Goal: Information Seeking & Learning: Learn about a topic

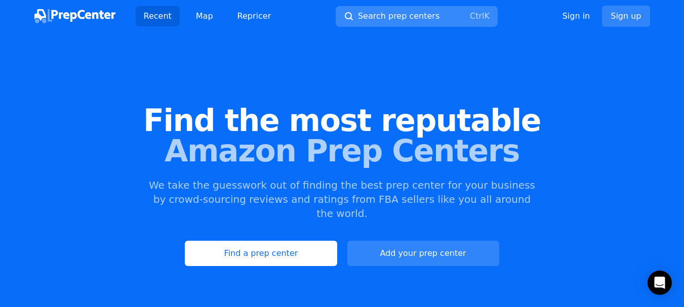
click at [377, 15] on span "Search prep centers" at bounding box center [399, 16] width 82 height 12
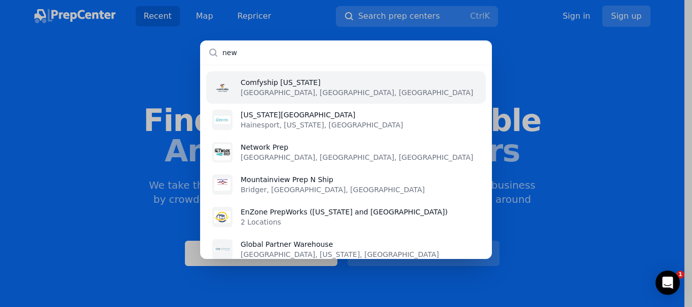
type input "new"
click at [354, 85] on li "Comfyship [US_STATE][GEOGRAPHIC_DATA], [GEOGRAPHIC_DATA], [GEOGRAPHIC_DATA]" at bounding box center [346, 87] width 280 height 32
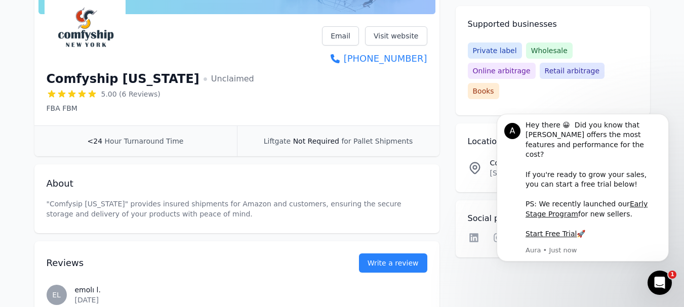
scroll to position [101, 0]
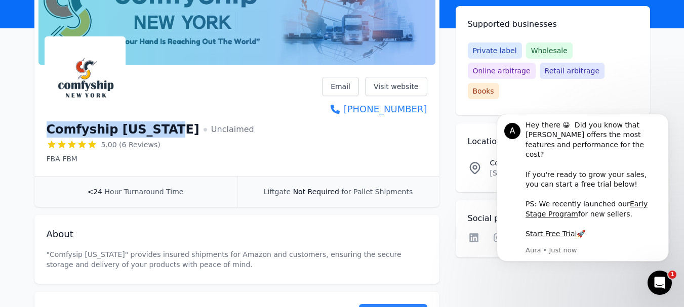
drag, startPoint x: 41, startPoint y: 129, endPoint x: 165, endPoint y: 134, distance: 124.7
click at [165, 134] on div "Comfyship [US_STATE] Unclaimed 5.00 (6 Reviews) FBA FBM Email Visit website [PH…" at bounding box center [236, 122] width 405 height 107
copy h1 "Comfyship [US_STATE]"
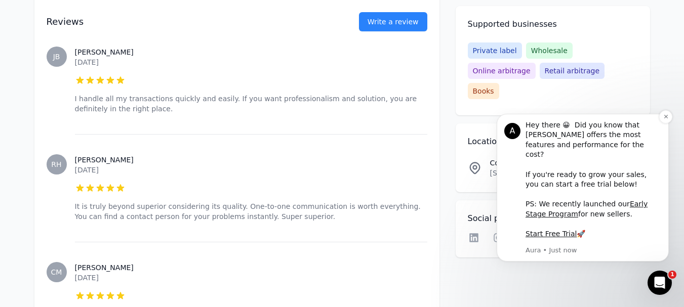
scroll to position [456, 0]
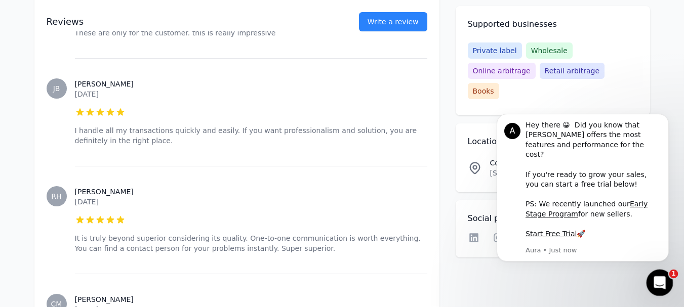
click at [653, 278] on icon "Open Intercom Messenger" at bounding box center [658, 281] width 17 height 17
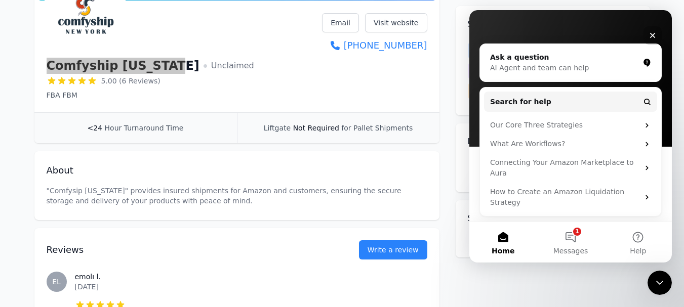
scroll to position [0, 0]
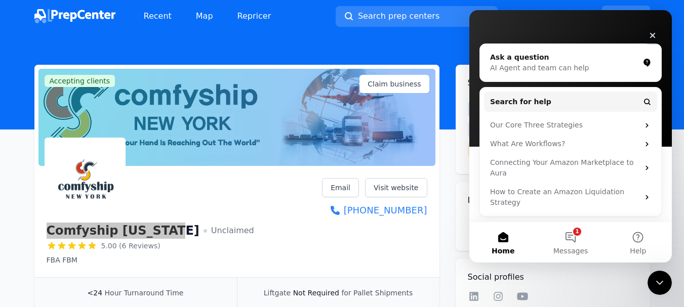
click at [649, 31] on div "Close" at bounding box center [653, 35] width 18 height 18
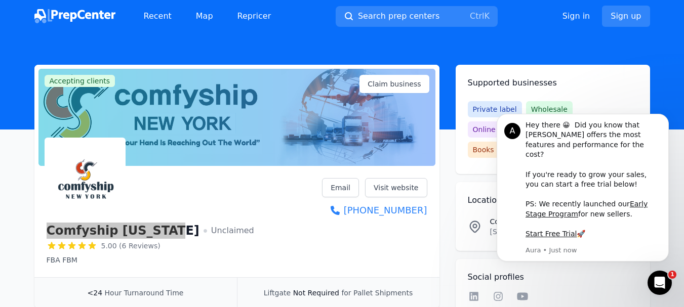
click at [280, 203] on div "Comfyship [US_STATE] Unclaimed 5.00 (6 Reviews) FBA FBM Email Visit website [PH…" at bounding box center [237, 221] width 381 height 87
click at [196, 200] on div at bounding box center [151, 178] width 208 height 81
click at [348, 248] on div "Comfyship [US_STATE] Unclaimed 5.00 (6 Reviews) FBA FBM Email Visit website [PH…" at bounding box center [237, 221] width 381 height 87
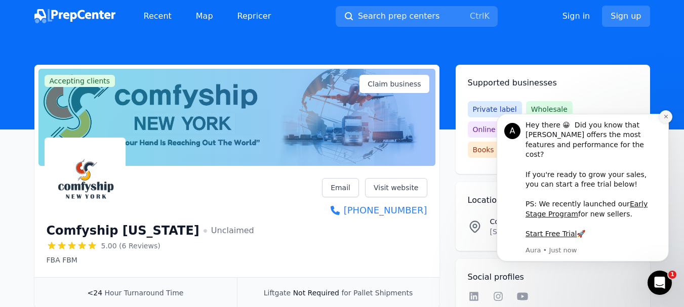
click at [667, 118] on icon "Dismiss notification" at bounding box center [666, 117] width 4 height 4
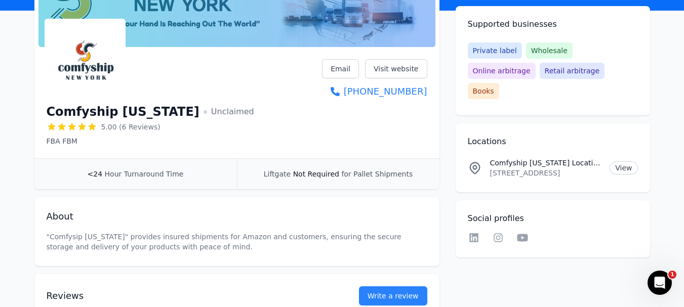
scroll to position [51, 0]
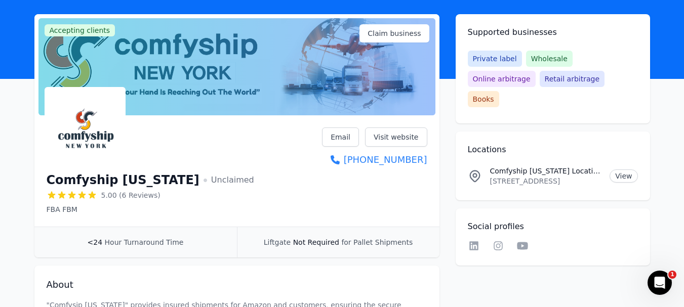
click at [339, 201] on div "Comfyship [US_STATE] Unclaimed 5.00 (6 Reviews) FBA FBM Email Visit website [PH…" at bounding box center [237, 171] width 381 height 87
click at [240, 149] on div "Comfyship [US_STATE] Unclaimed 5.00 (6 Reviews) FBA FBM Email Visit website [PH…" at bounding box center [237, 171] width 381 height 87
click at [282, 138] on div "Comfyship [US_STATE] Unclaimed 5.00 (6 Reviews) FBA FBM Email Visit website [PH…" at bounding box center [237, 171] width 381 height 87
drag, startPoint x: 48, startPoint y: 182, endPoint x: 165, endPoint y: 183, distance: 117.0
click at [165, 183] on h1 "Comfyship [US_STATE]" at bounding box center [123, 180] width 153 height 16
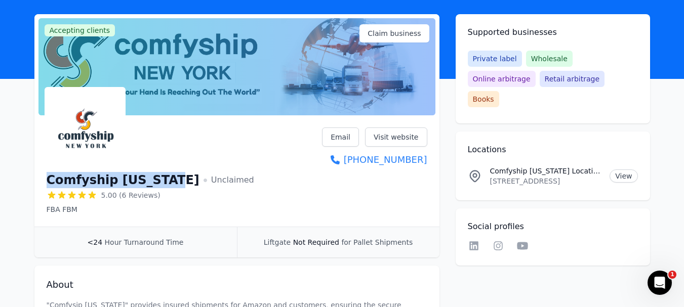
copy h1 "Comfyship [US_STATE]"
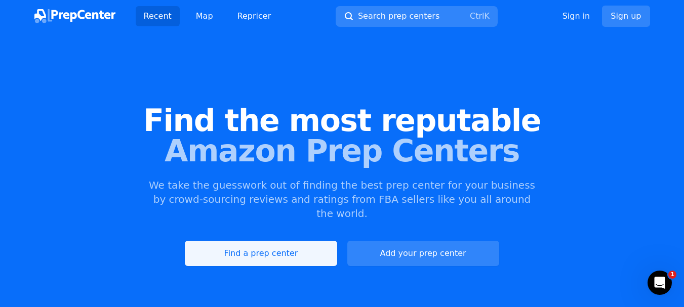
click at [304, 241] on link "Find a prep center" at bounding box center [261, 253] width 152 height 25
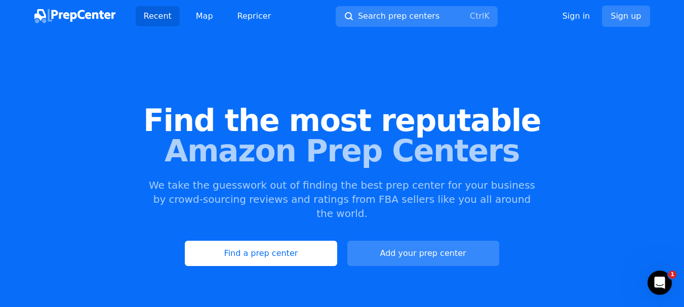
click at [401, 241] on link "Add your prep center" at bounding box center [423, 253] width 152 height 25
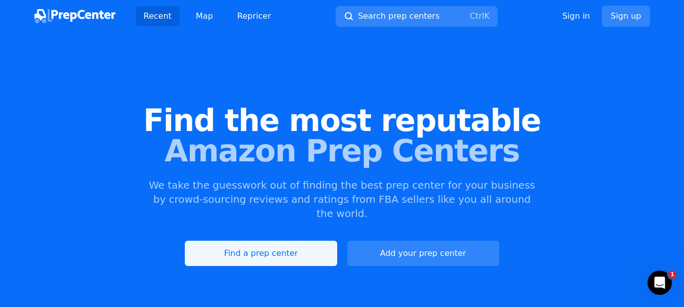
click at [261, 246] on link "Find a prep center" at bounding box center [261, 253] width 152 height 25
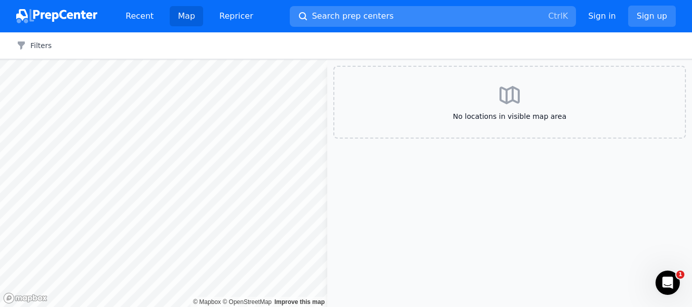
click at [337, 19] on span "Search prep centers" at bounding box center [353, 16] width 82 height 12
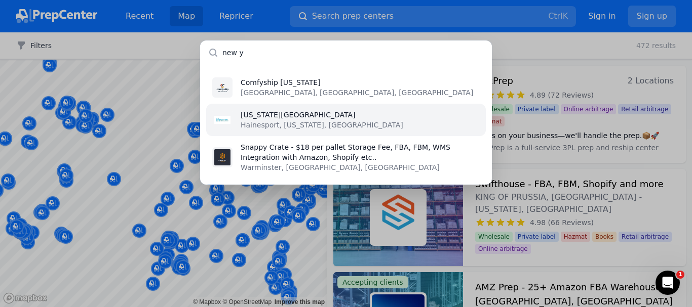
type input "new y"
click at [302, 114] on p "[US_STATE][GEOGRAPHIC_DATA]" at bounding box center [322, 115] width 163 height 10
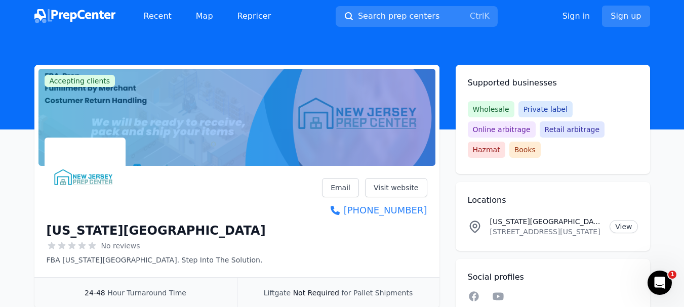
click at [73, 81] on span "Accepting clients" at bounding box center [80, 81] width 71 height 12
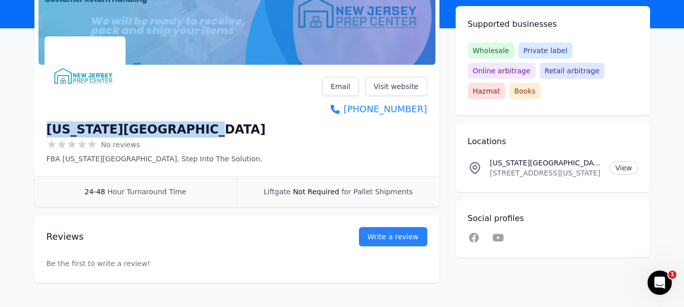
drag, startPoint x: 186, startPoint y: 135, endPoint x: 36, endPoint y: 132, distance: 149.9
click at [36, 132] on div "[US_STATE][GEOGRAPHIC_DATA] No reviews FBA [US_STATE][GEOGRAPHIC_DATA]. Step In…" at bounding box center [236, 122] width 405 height 107
copy h1 "[US_STATE][GEOGRAPHIC_DATA]"
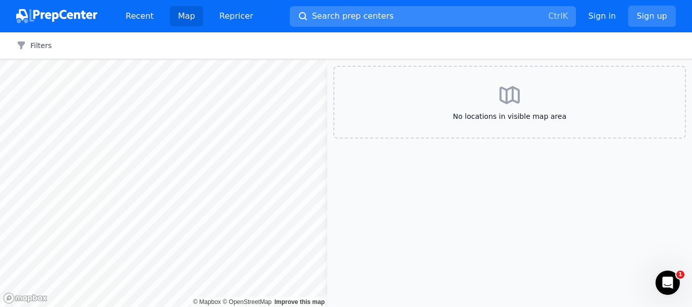
click at [348, 12] on span "Search prep centers" at bounding box center [353, 16] width 82 height 12
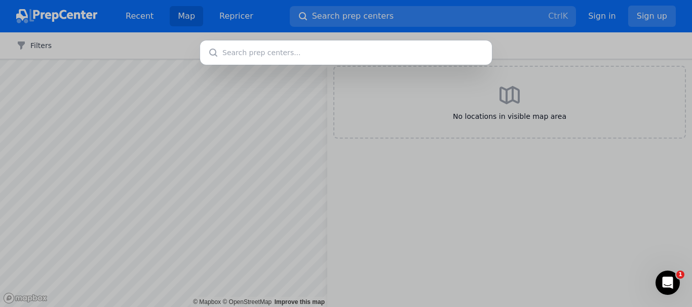
click at [472, 146] on div at bounding box center [346, 153] width 692 height 307
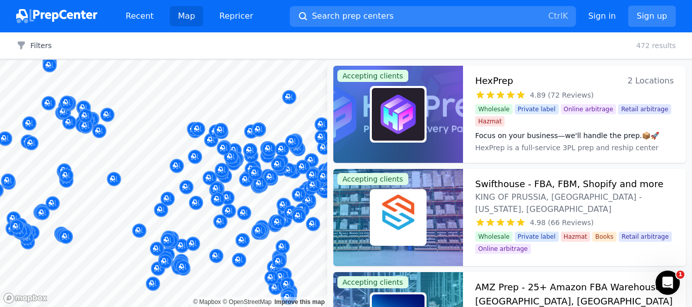
click at [299, 166] on body "Recent Map Repricer Search prep centers Ctrl K Open main menu Sign in Sign up F…" at bounding box center [346, 153] width 692 height 307
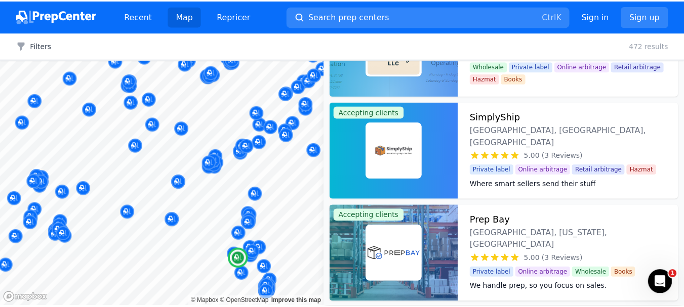
scroll to position [1924, 0]
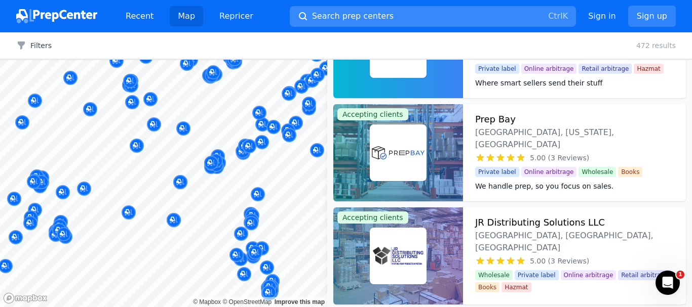
click at [321, 15] on span "Search prep centers" at bounding box center [353, 16] width 82 height 12
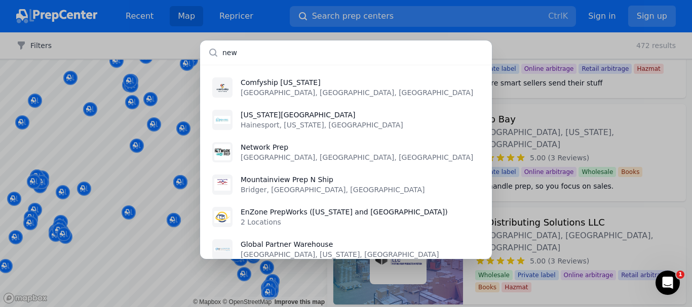
type input "new"
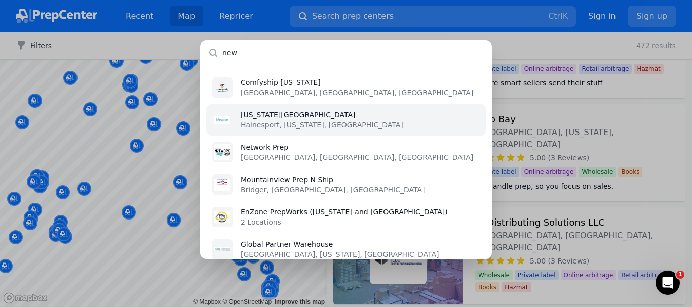
click at [291, 119] on p "[US_STATE][GEOGRAPHIC_DATA]" at bounding box center [322, 115] width 163 height 10
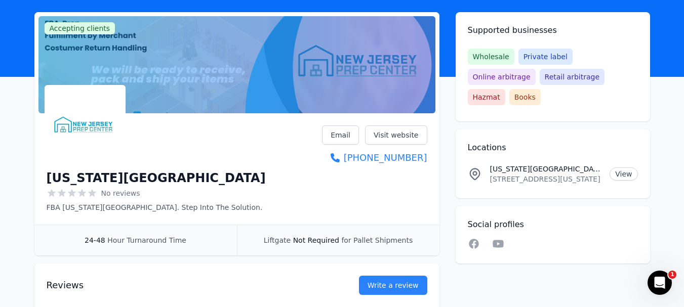
scroll to position [51, 0]
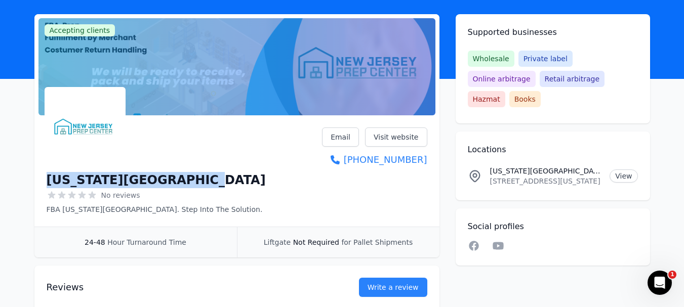
drag, startPoint x: 49, startPoint y: 180, endPoint x: 181, endPoint y: 180, distance: 131.7
click at [181, 180] on h1 "[US_STATE][GEOGRAPHIC_DATA]" at bounding box center [156, 180] width 219 height 16
click at [152, 179] on h1 "[US_STATE][GEOGRAPHIC_DATA]" at bounding box center [156, 180] width 219 height 16
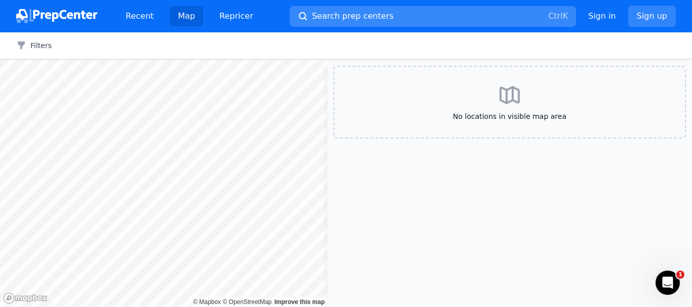
click at [373, 9] on button "Search prep centers Ctrl K" at bounding box center [433, 16] width 286 height 21
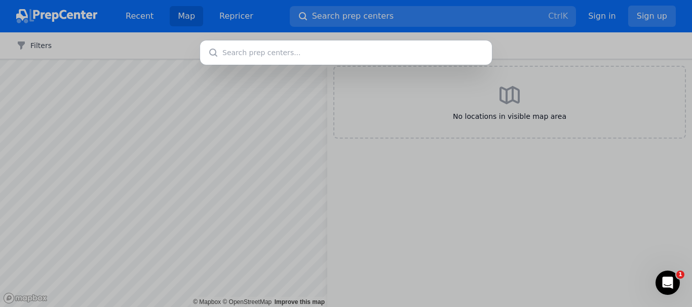
click at [341, 27] on div at bounding box center [346, 153] width 692 height 307
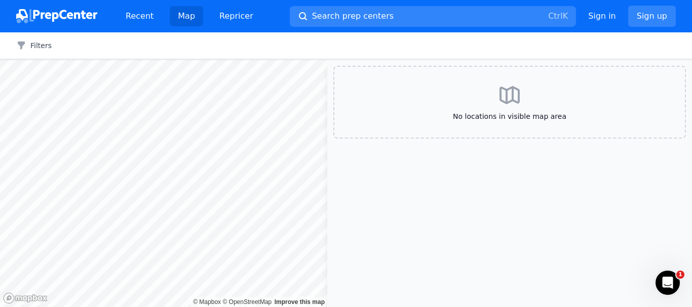
click at [338, 15] on span "Search prep centers" at bounding box center [353, 16] width 82 height 12
click at [338, 12] on span "Search prep centers" at bounding box center [353, 16] width 82 height 12
click at [327, 22] on button "Search prep centers Ctrl K" at bounding box center [433, 16] width 286 height 21
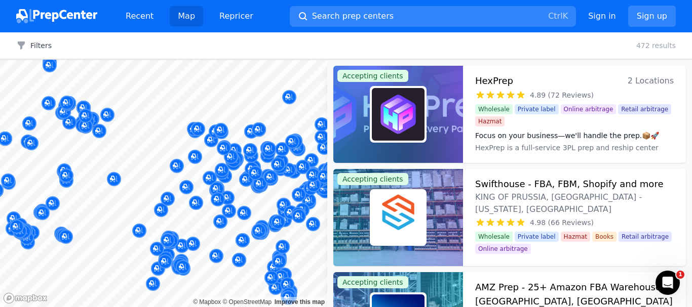
click at [469, 42] on div "Filters Clear all 472 results" at bounding box center [346, 45] width 692 height 27
click at [441, 19] on button "Search prep centers Ctrl K" at bounding box center [433, 16] width 286 height 21
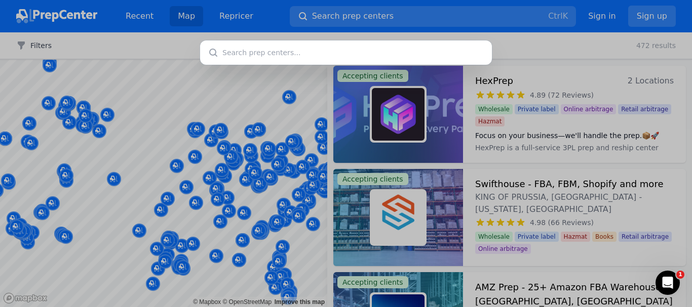
click at [299, 50] on input "text" at bounding box center [346, 53] width 292 height 24
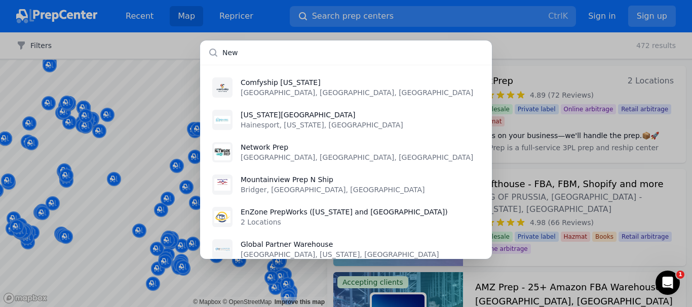
type input "New"
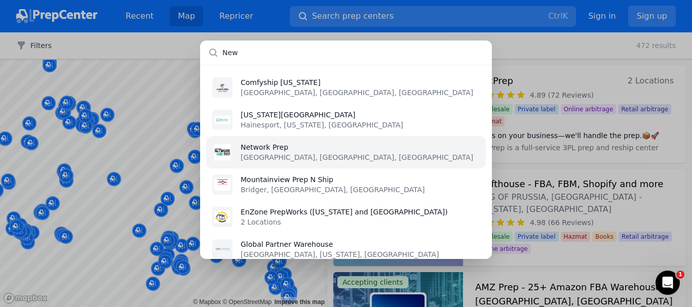
click at [316, 147] on li "Network Prep Lafayette, [GEOGRAPHIC_DATA], [GEOGRAPHIC_DATA]" at bounding box center [346, 152] width 280 height 32
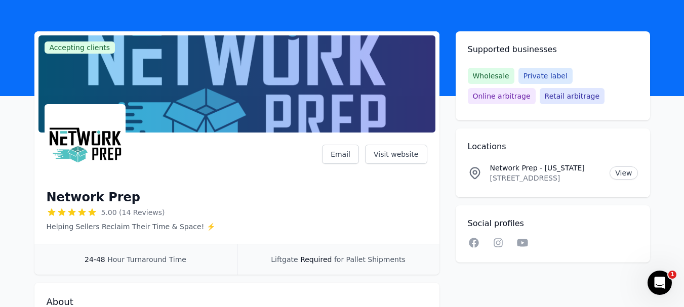
scroll to position [51, 0]
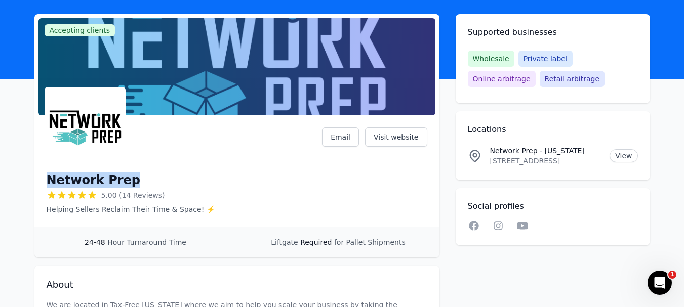
drag, startPoint x: 44, startPoint y: 178, endPoint x: 127, endPoint y: 178, distance: 82.5
click at [127, 178] on div "Network Prep 5.00 (14 Reviews) Helping Sellers Reclaim Their Time & Space! ⚡️ E…" at bounding box center [236, 173] width 405 height 107
copy h1 "Network Prep"
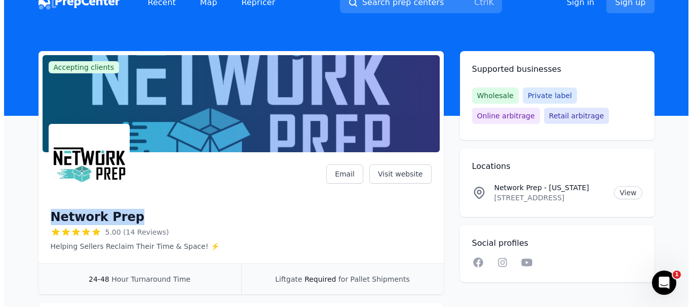
scroll to position [0, 0]
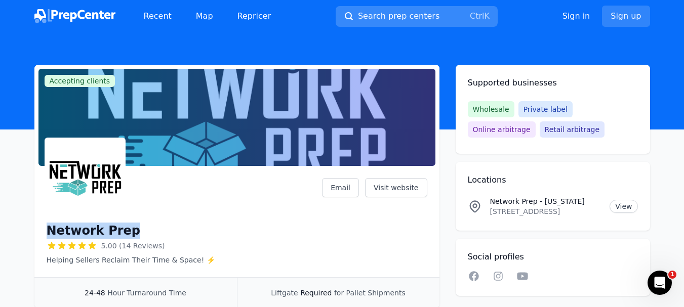
click at [372, 12] on span "Search prep centers" at bounding box center [399, 16] width 82 height 12
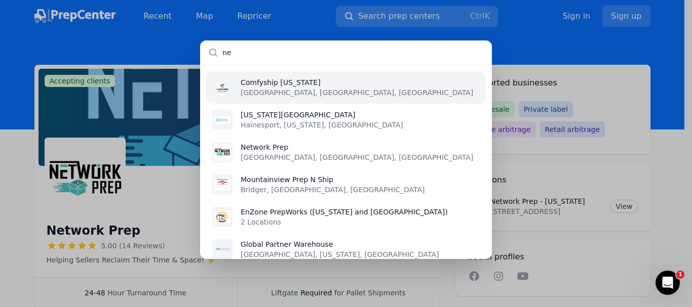
type input "n"
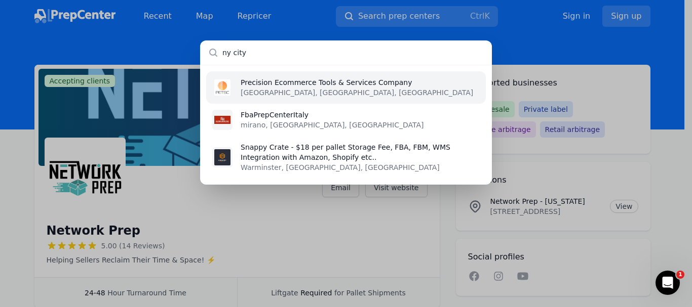
type input "ny city"
click at [300, 84] on p "Precision Ecommerce Tools & Services Company" at bounding box center [357, 82] width 232 height 10
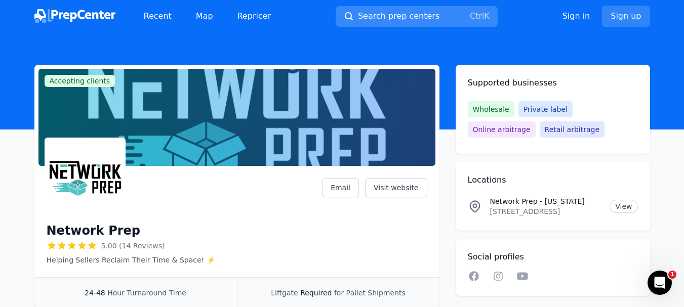
click at [375, 15] on span "Search prep centers" at bounding box center [399, 16] width 82 height 12
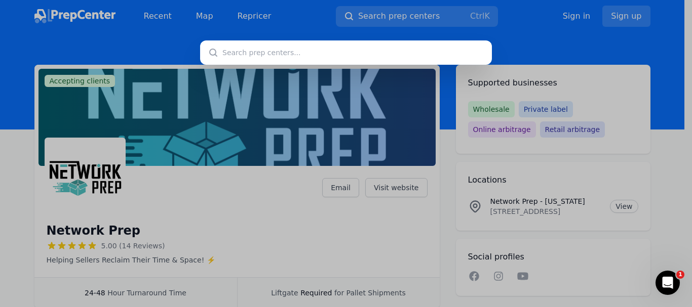
click at [259, 62] on input "text" at bounding box center [346, 53] width 292 height 24
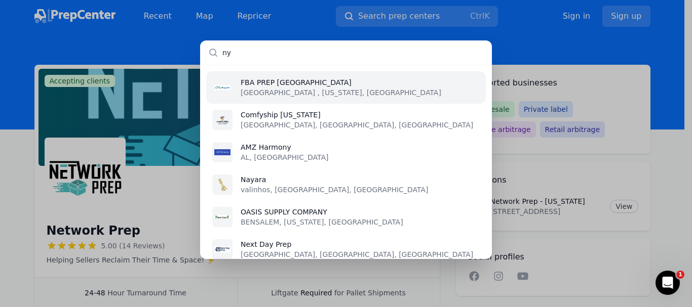
type input "ny"
click at [302, 83] on p "FBA PREP [GEOGRAPHIC_DATA]" at bounding box center [341, 82] width 201 height 10
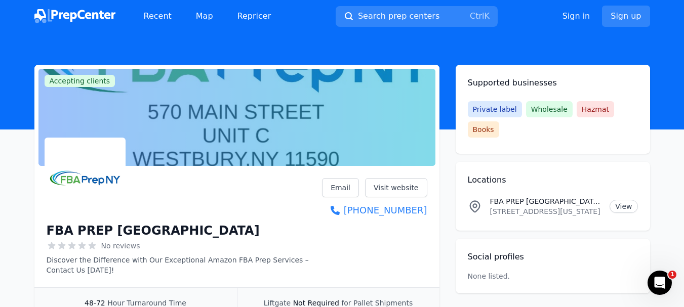
click at [267, 217] on div at bounding box center [185, 178] width 276 height 81
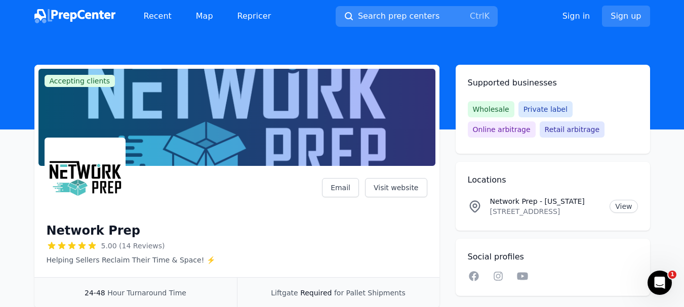
click at [375, 20] on span "Search prep centers" at bounding box center [399, 16] width 82 height 12
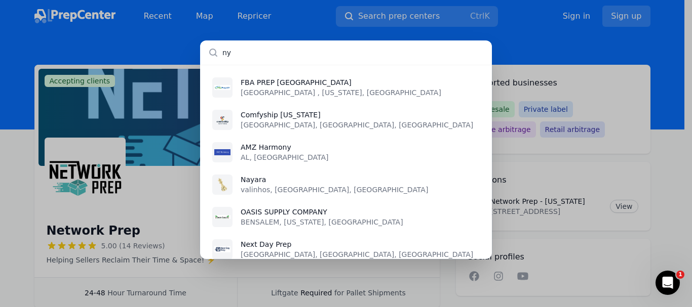
drag, startPoint x: 234, startPoint y: 54, endPoint x: 205, endPoint y: 54, distance: 28.9
click at [205, 54] on input "ny" at bounding box center [346, 53] width 292 height 24
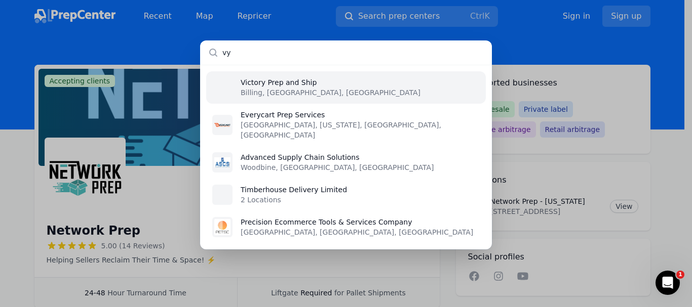
type input "v"
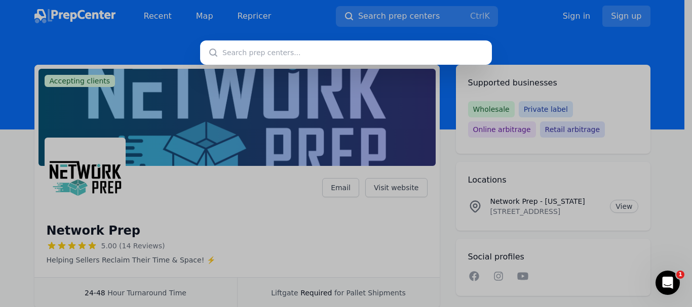
click at [272, 61] on input "text" at bounding box center [346, 53] width 292 height 24
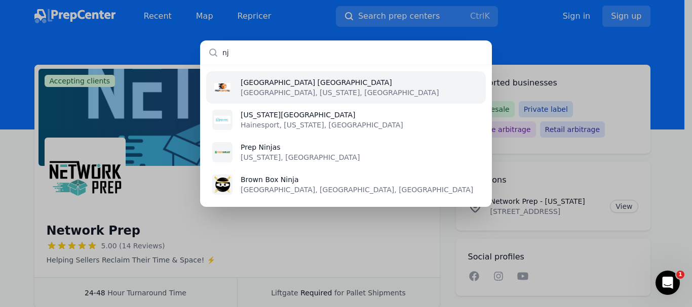
type input "nj"
click at [289, 84] on p "[GEOGRAPHIC_DATA] [GEOGRAPHIC_DATA]" at bounding box center [340, 82] width 198 height 10
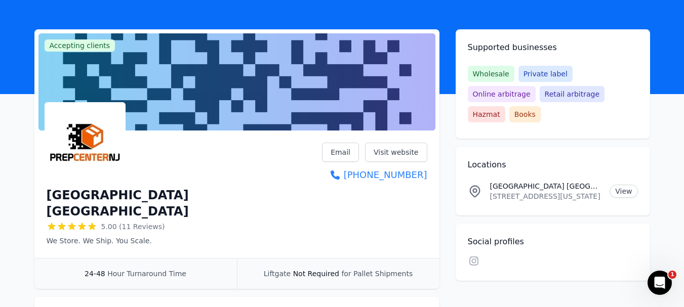
scroll to position [51, 0]
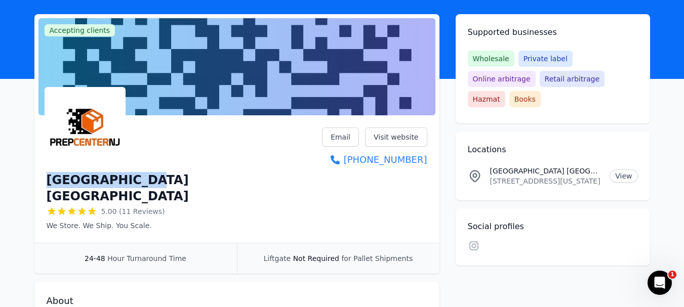
drag, startPoint x: 135, startPoint y: 179, endPoint x: 50, endPoint y: 179, distance: 85.1
click at [50, 179] on div "[GEOGRAPHIC_DATA] [GEOGRAPHIC_DATA]" at bounding box center [185, 188] width 276 height 32
copy h1 "[GEOGRAPHIC_DATA] [GEOGRAPHIC_DATA]"
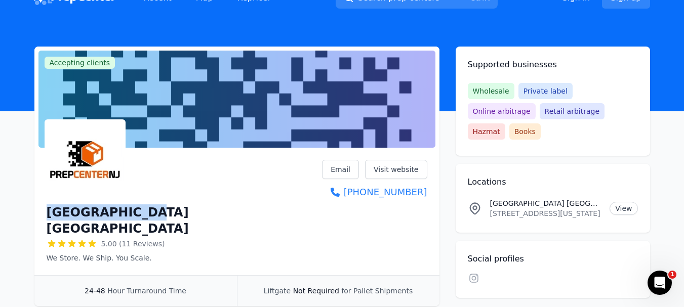
scroll to position [0, 0]
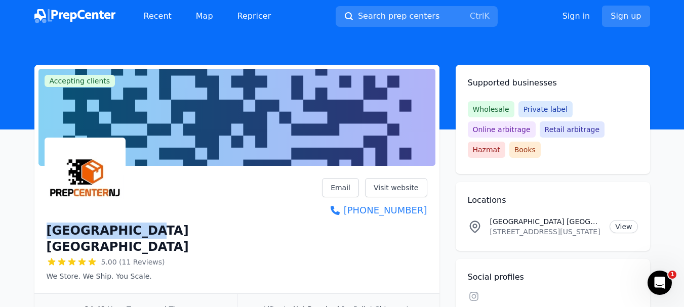
copy h1 "[GEOGRAPHIC_DATA] [GEOGRAPHIC_DATA]"
click at [289, 200] on div "[GEOGRAPHIC_DATA] [GEOGRAPHIC_DATA] 5.00 (11 Reviews) We Store. We Ship. You Sc…" at bounding box center [237, 229] width 381 height 103
click at [371, 18] on span "Search prep centers" at bounding box center [399, 16] width 82 height 12
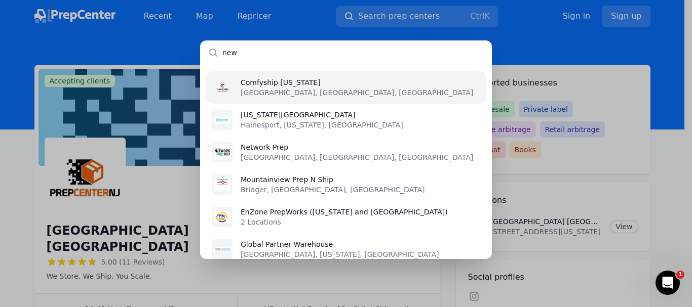
type input "new"
click at [307, 88] on p "[GEOGRAPHIC_DATA], [GEOGRAPHIC_DATA], [GEOGRAPHIC_DATA]" at bounding box center [357, 93] width 232 height 10
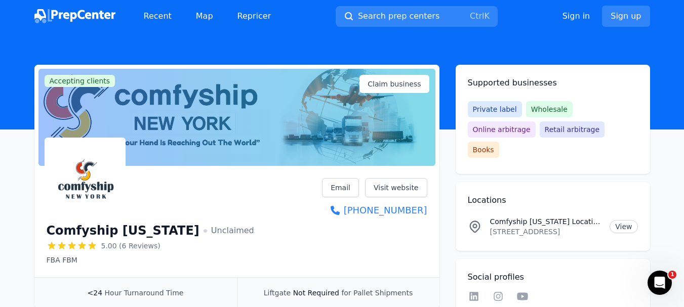
click at [75, 15] on img at bounding box center [74, 16] width 81 height 14
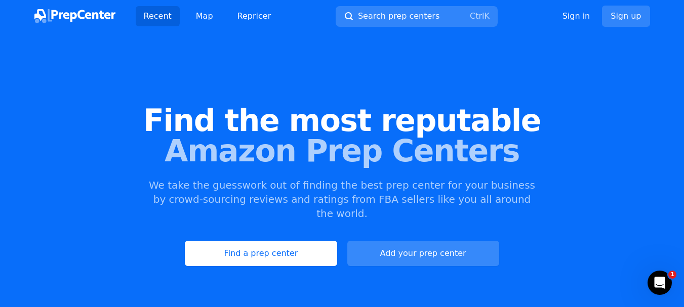
click at [416, 241] on link "Add your prep center" at bounding box center [423, 253] width 152 height 25
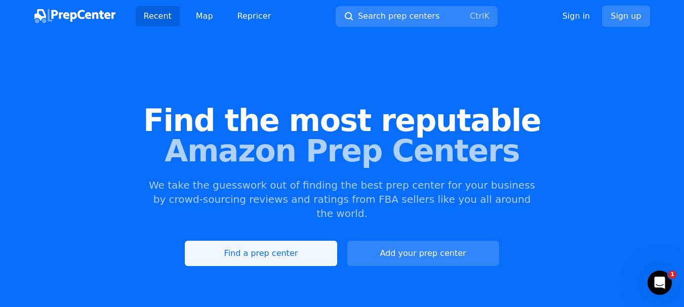
click at [296, 248] on link "Find a prep center" at bounding box center [261, 253] width 152 height 25
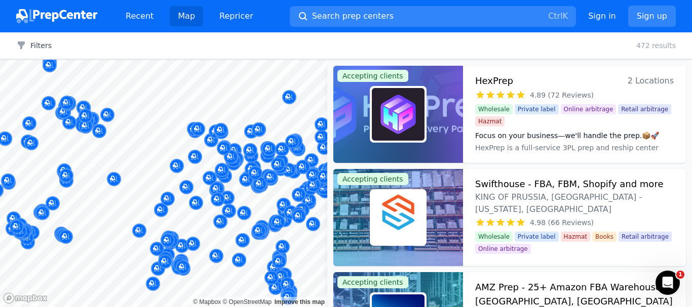
drag, startPoint x: 257, startPoint y: 253, endPoint x: 591, endPoint y: 169, distance: 344.6
click at [150, 243] on body "Recent Map Repricer Search prep centers Ctrl K Open main menu Sign in Sign up F…" at bounding box center [346, 153] width 692 height 307
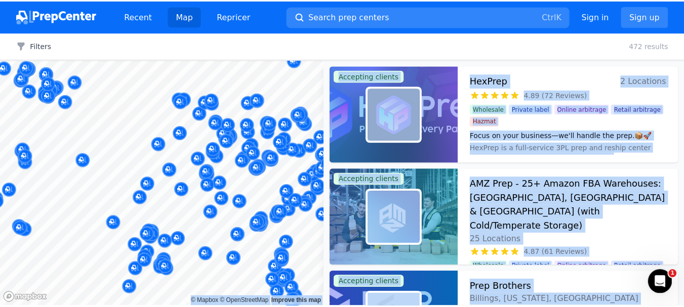
scroll to position [152, 0]
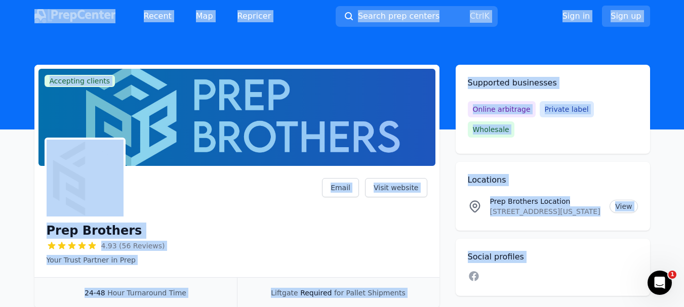
click at [261, 229] on div "Prep Brothers 4.93 (56 Reviews) Your Trust Partner in Prep Email Visit website" at bounding box center [237, 221] width 381 height 87
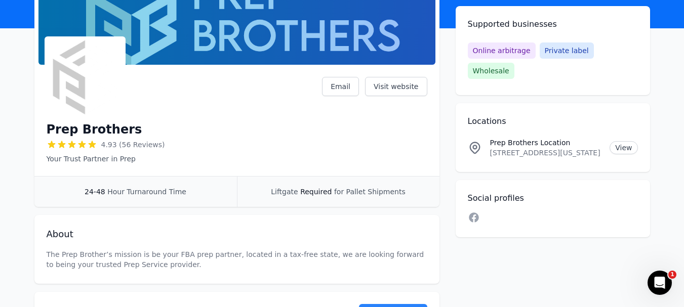
scroll to position [51, 0]
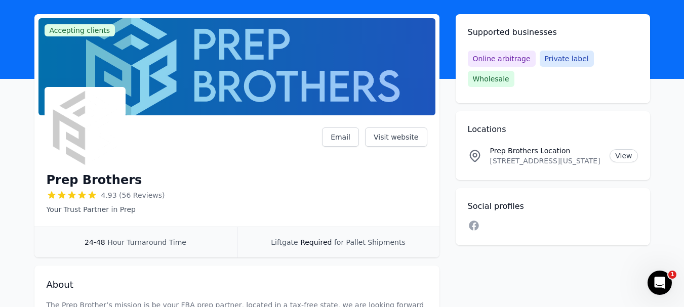
click at [98, 185] on h1 "Prep Brothers" at bounding box center [95, 180] width 96 height 16
copy div "Prep Brothers"
